Goal: Information Seeking & Learning: Stay updated

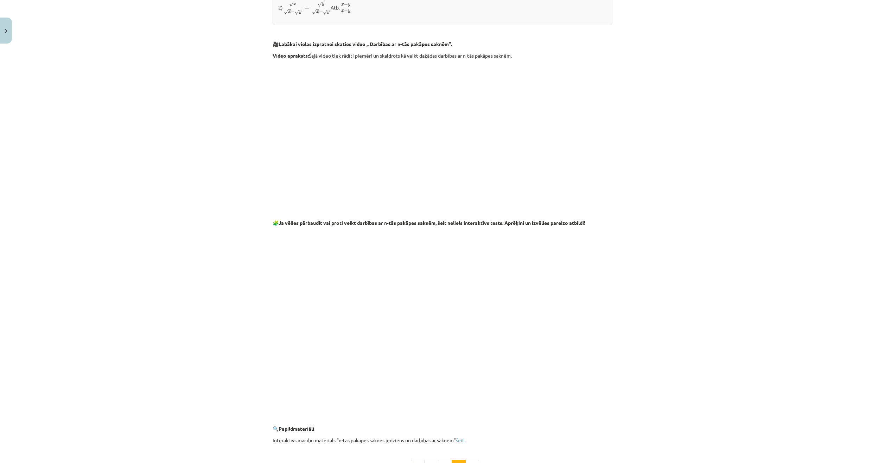
scroll to position [894, 0]
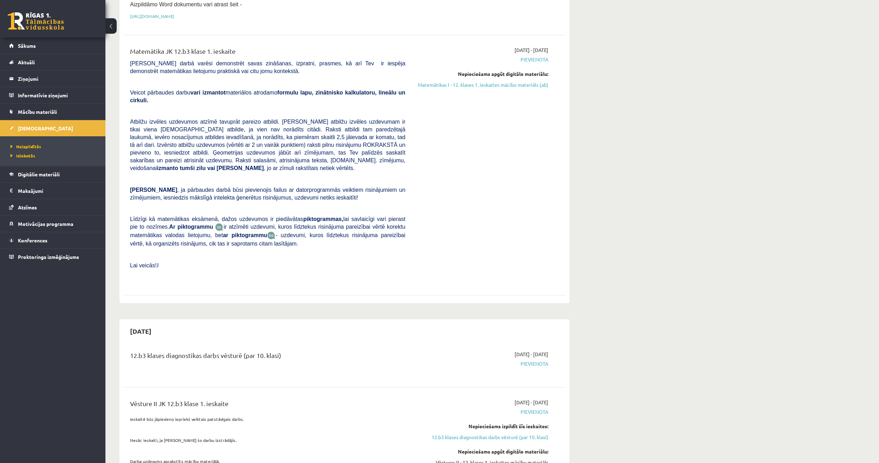
scroll to position [105, 0]
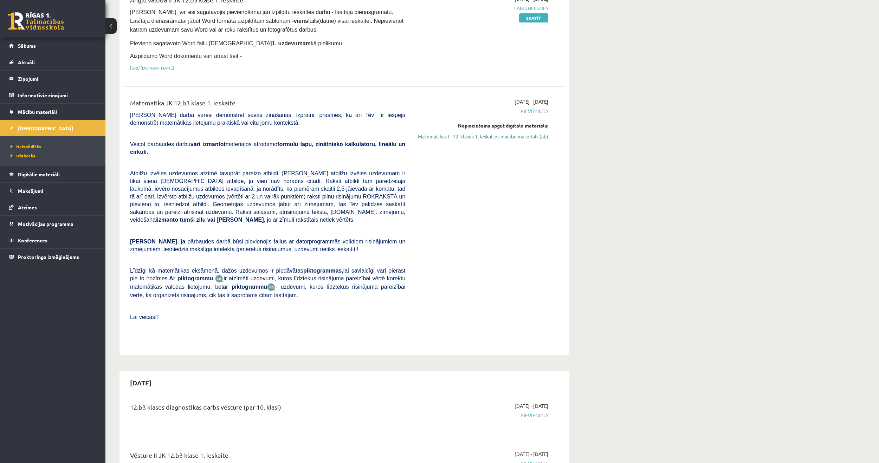
click at [516, 138] on link "Matemātikas I - 12. klases 1. ieskaites mācību materiāls (ab)" at bounding box center [482, 136] width 133 height 7
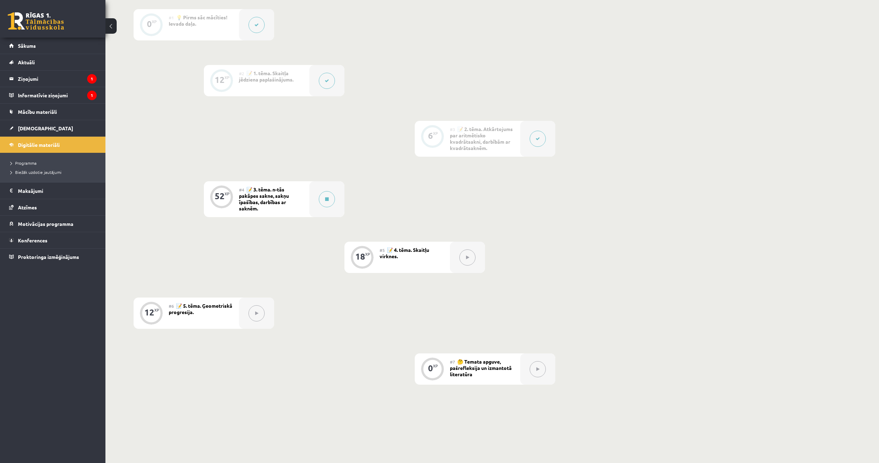
scroll to position [197, 0]
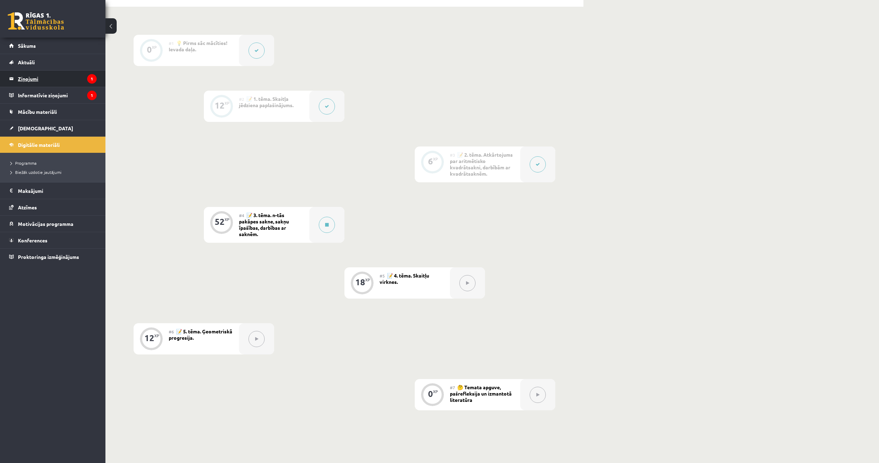
click at [34, 79] on legend "Ziņojumi 1" at bounding box center [57, 79] width 79 height 16
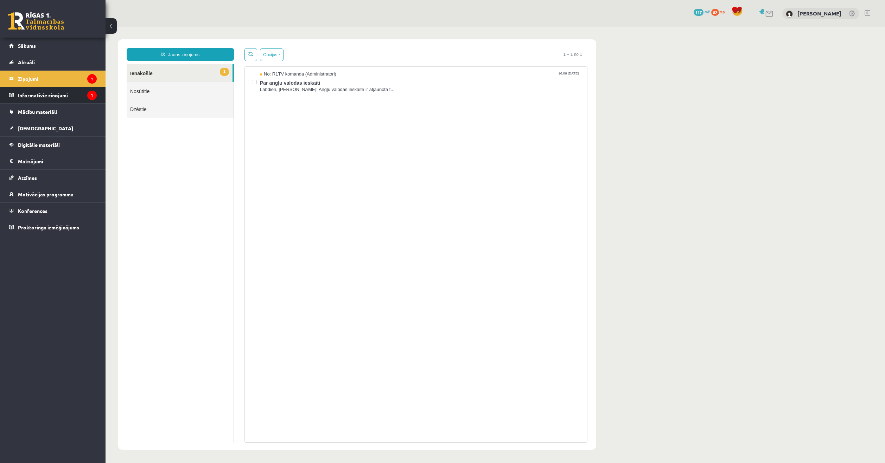
click at [47, 95] on legend "Informatīvie ziņojumi 1" at bounding box center [57, 95] width 79 height 16
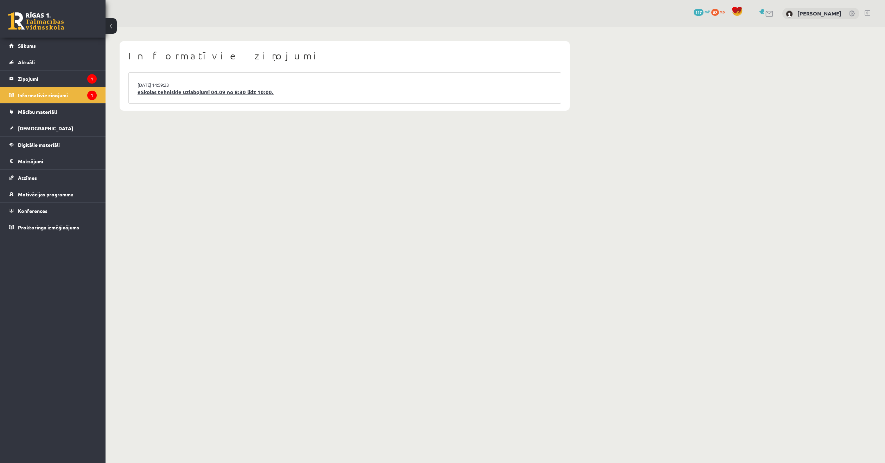
click at [175, 93] on link "eSkolas tehniskie uzlabojumi 04.09 no 8:30 līdz 10:00." at bounding box center [344, 92] width 414 height 8
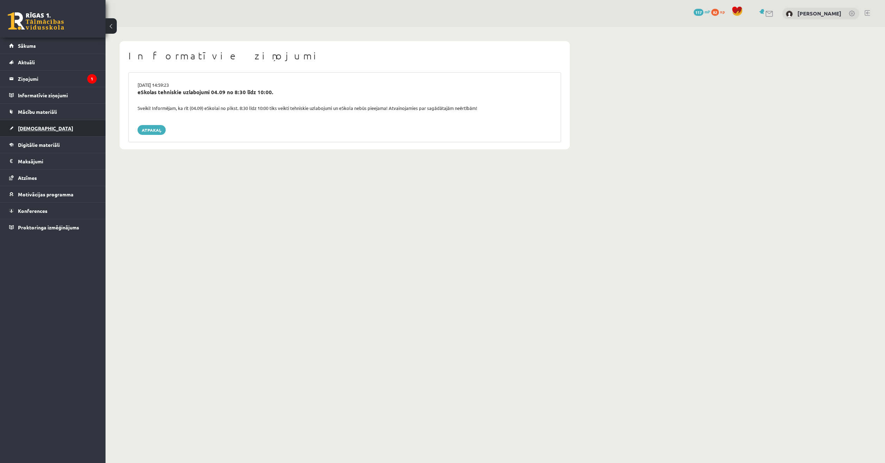
click at [36, 129] on span "[DEMOGRAPHIC_DATA]" at bounding box center [45, 128] width 55 height 6
